Goal: Information Seeking & Learning: Check status

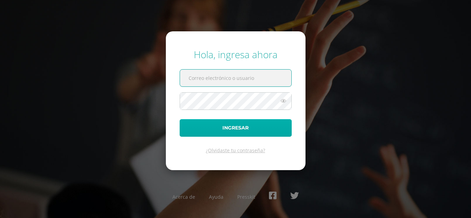
type input "rosa.b21@maiagt.org"
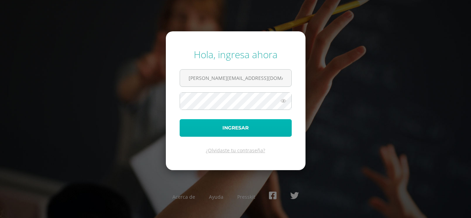
click at [231, 126] on button "Ingresar" at bounding box center [236, 128] width 112 height 18
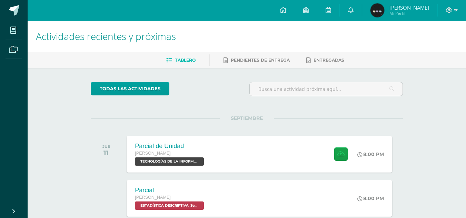
click at [403, 13] on span "Mi Perfil" at bounding box center [410, 13] width 40 height 6
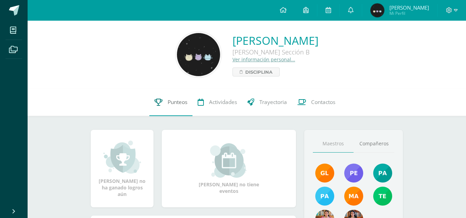
click at [162, 106] on link "Punteos" at bounding box center [170, 103] width 43 height 28
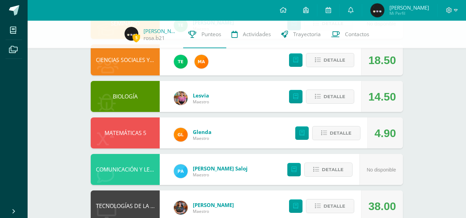
scroll to position [108, 0]
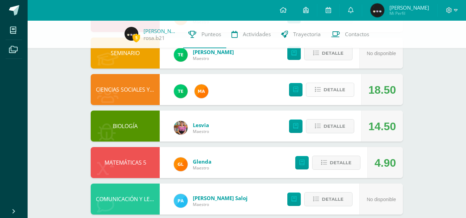
click at [329, 95] on span "Detalle" at bounding box center [335, 89] width 22 height 13
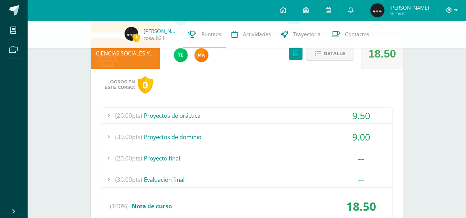
scroll to position [144, 0]
click at [186, 182] on div "(30.00pts) Evaluación final" at bounding box center [246, 180] width 291 height 16
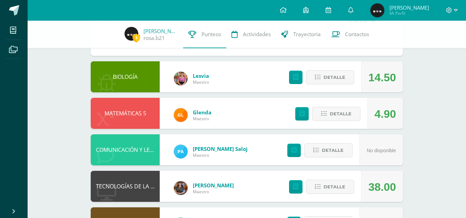
scroll to position [436, 0]
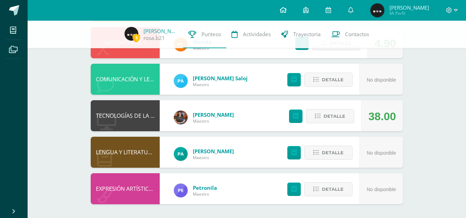
click at [287, 8] on icon at bounding box center [283, 10] width 7 height 6
